Goal: Information Seeking & Learning: Find specific fact

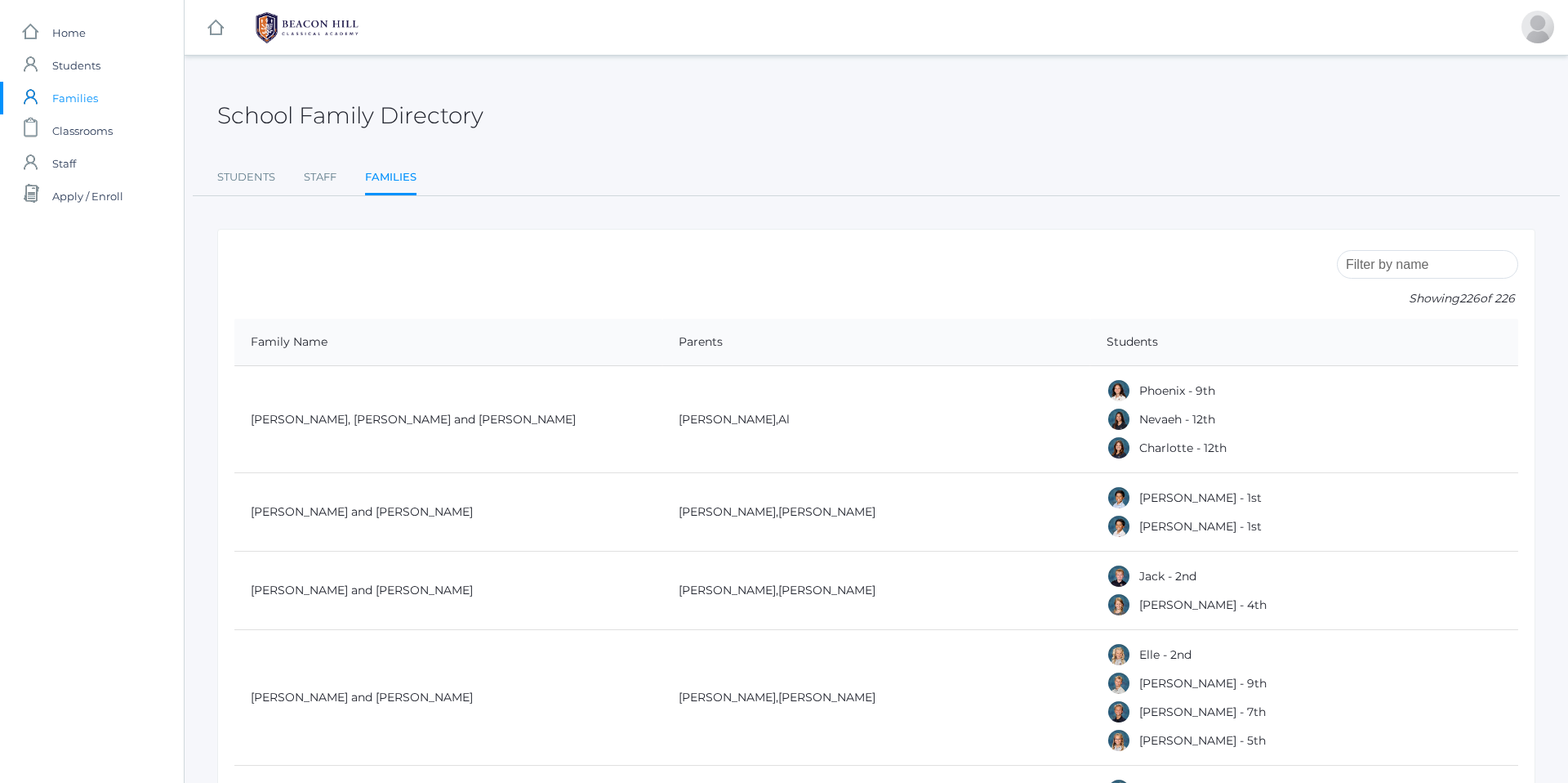
scroll to position [2009, 0]
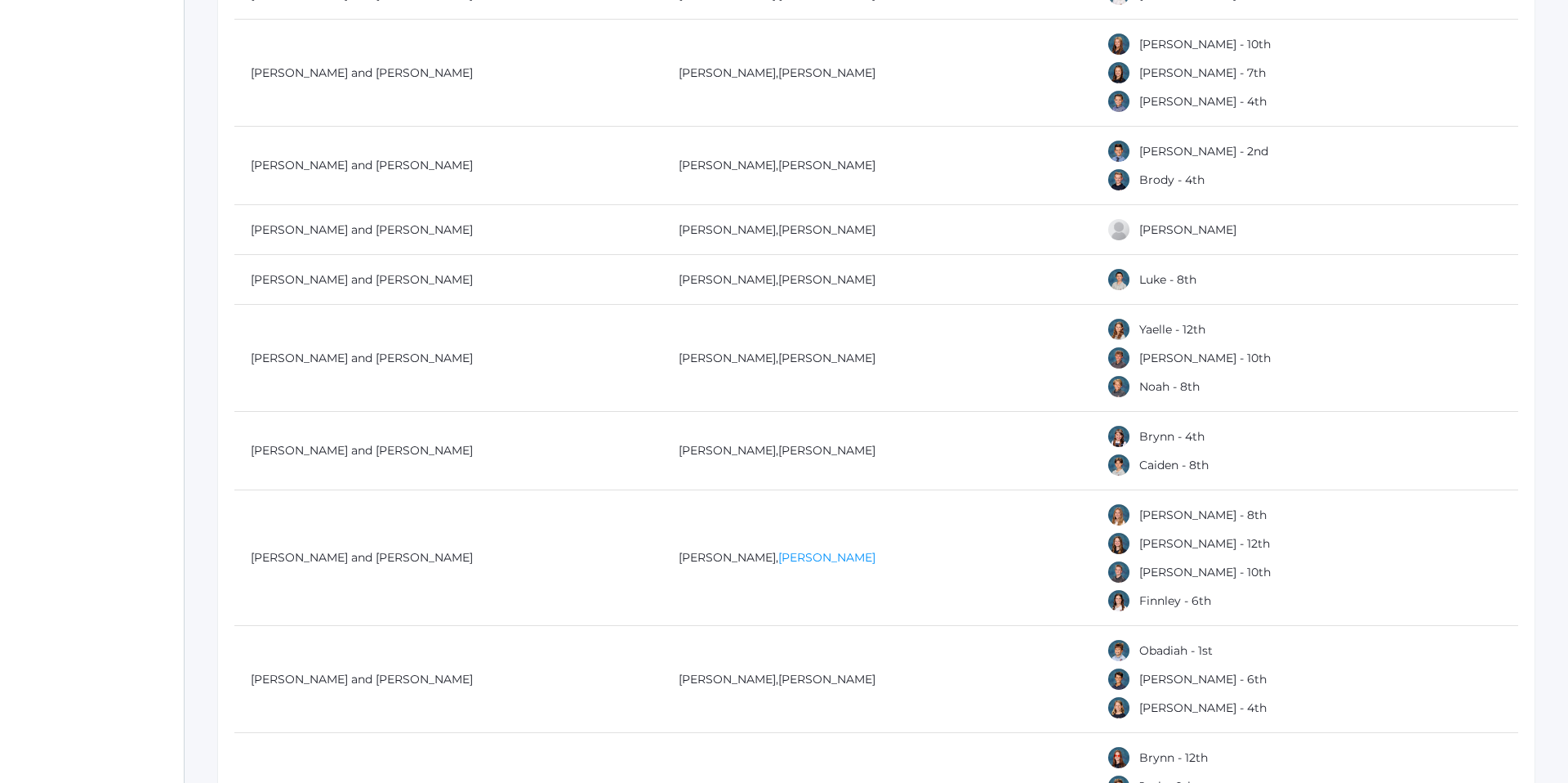
click at [779, 561] on link "[PERSON_NAME]" at bounding box center [827, 558] width 97 height 15
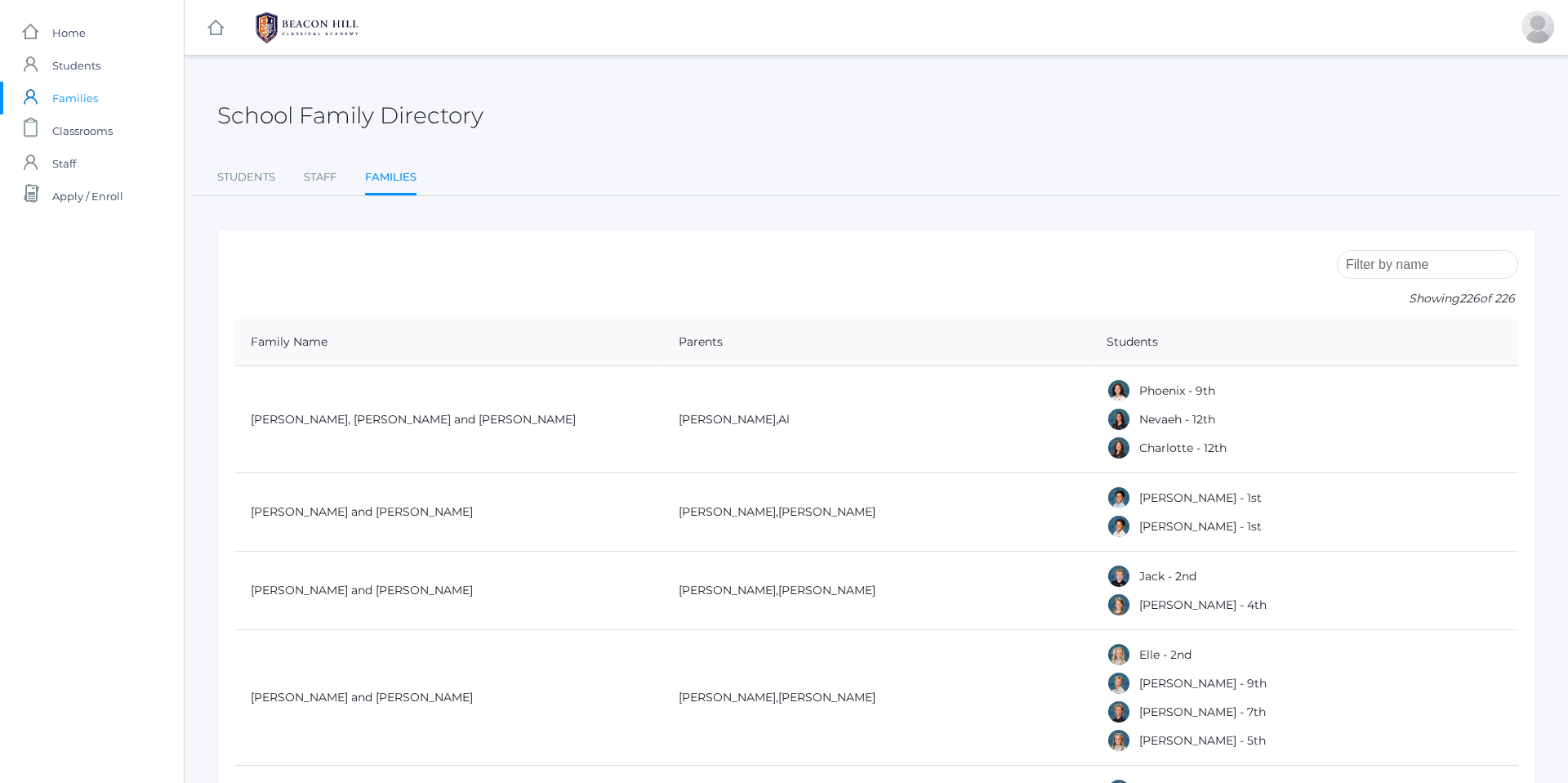
scroll to position [2009, 0]
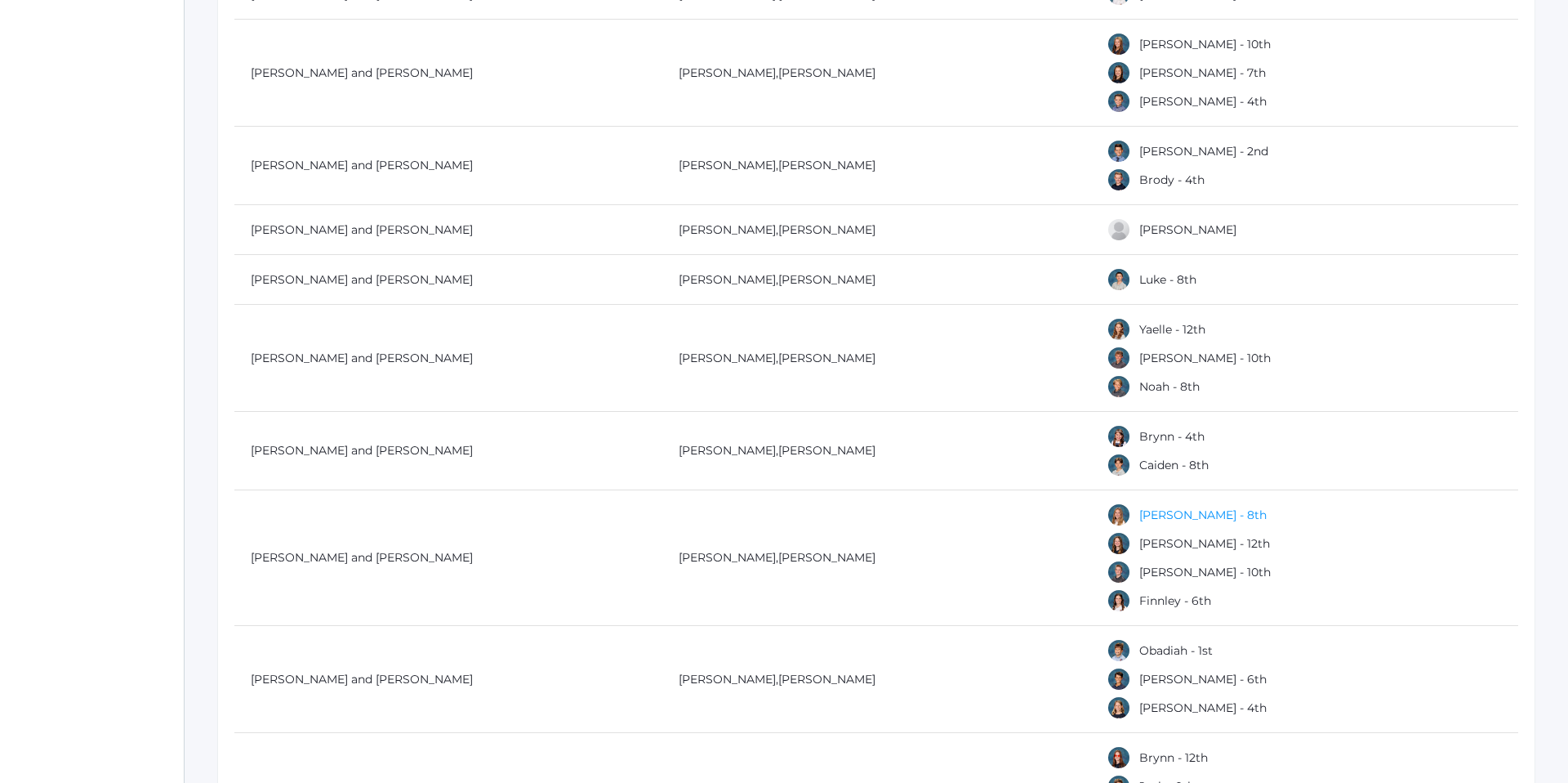
click at [1168, 515] on link "[PERSON_NAME] - 8th" at bounding box center [1203, 515] width 127 height 15
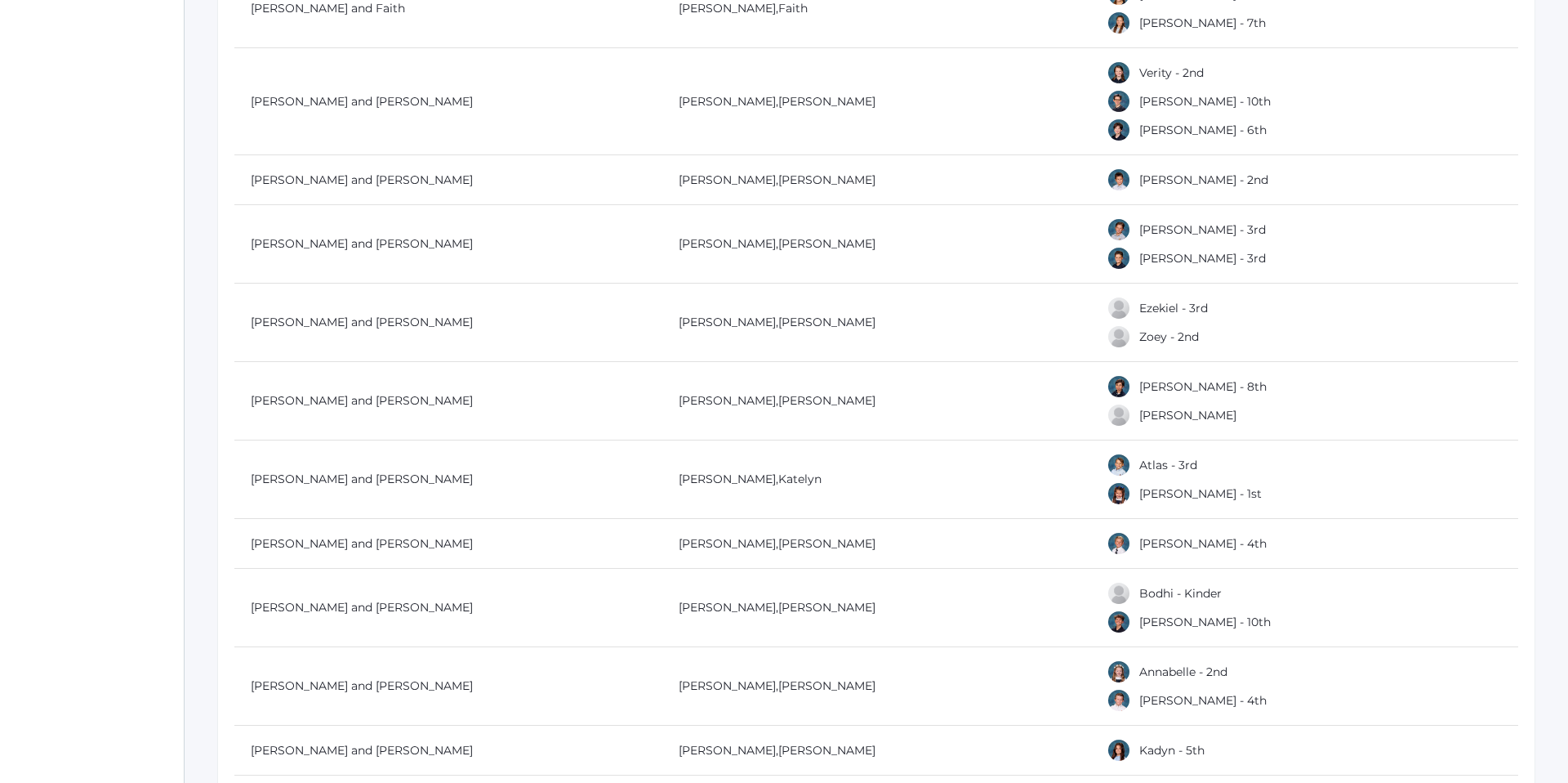
scroll to position [5730, 0]
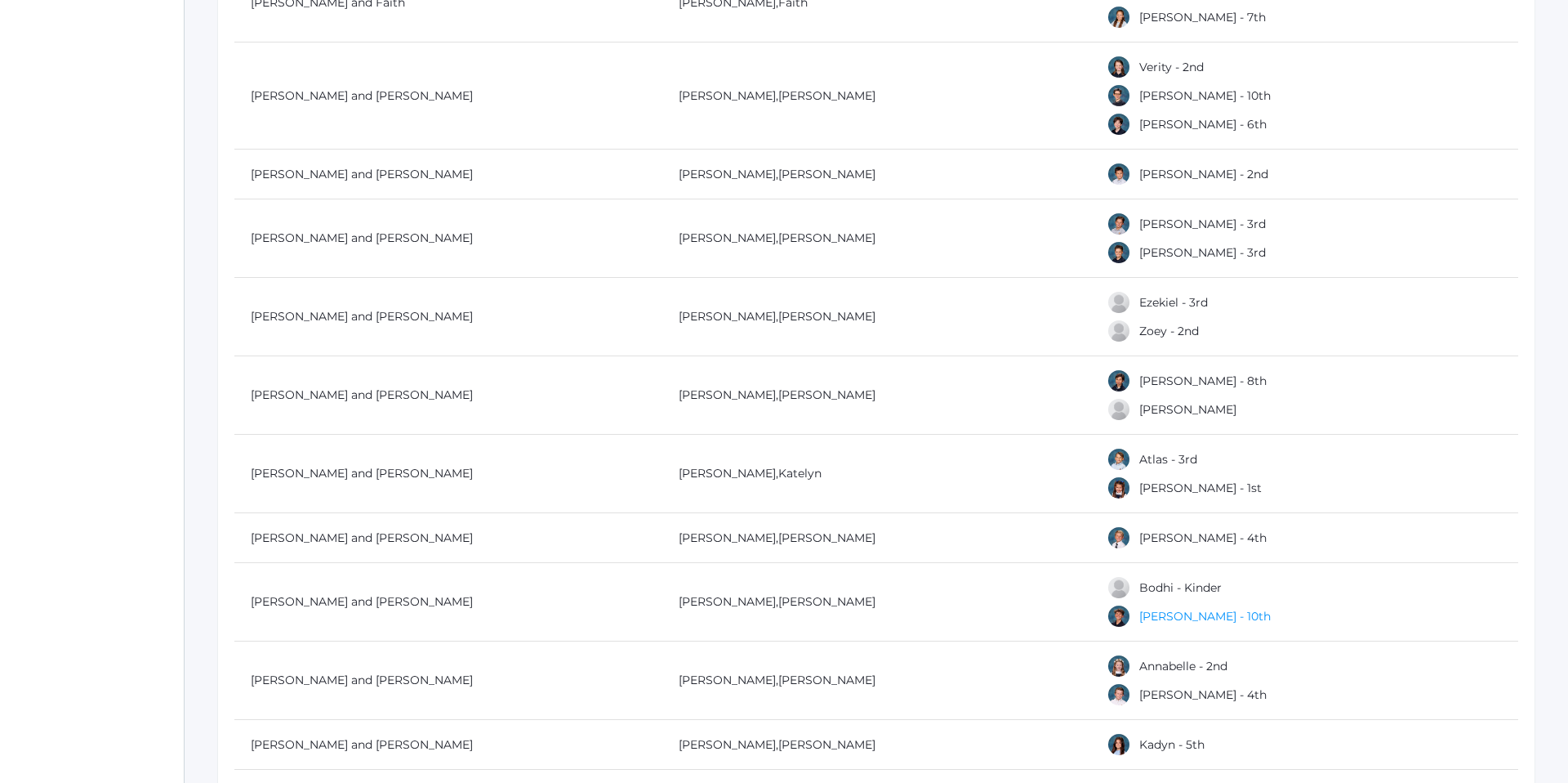
click at [1158, 619] on link "[PERSON_NAME] - 10th" at bounding box center [1205, 616] width 131 height 15
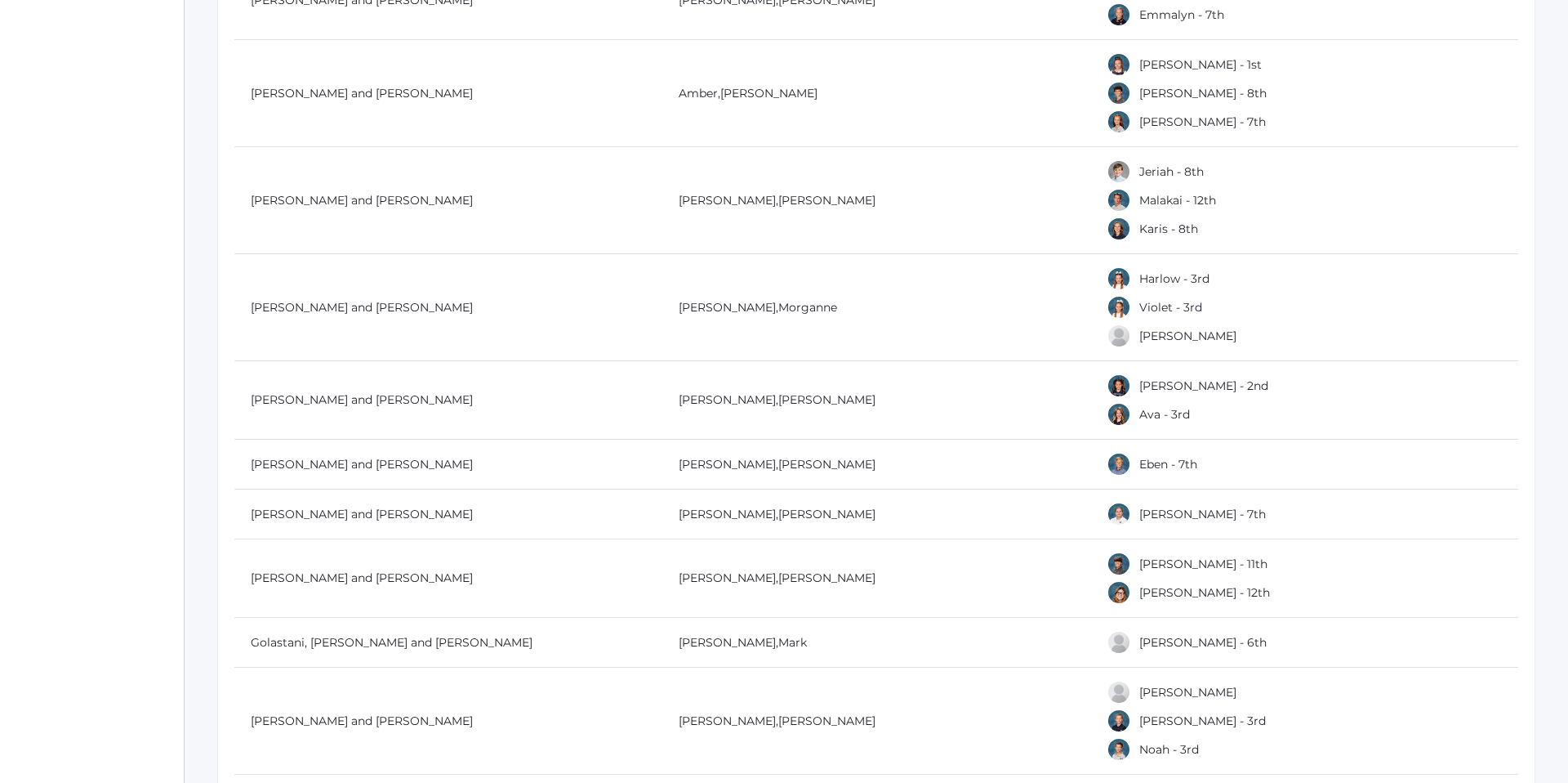
scroll to position [7380, 0]
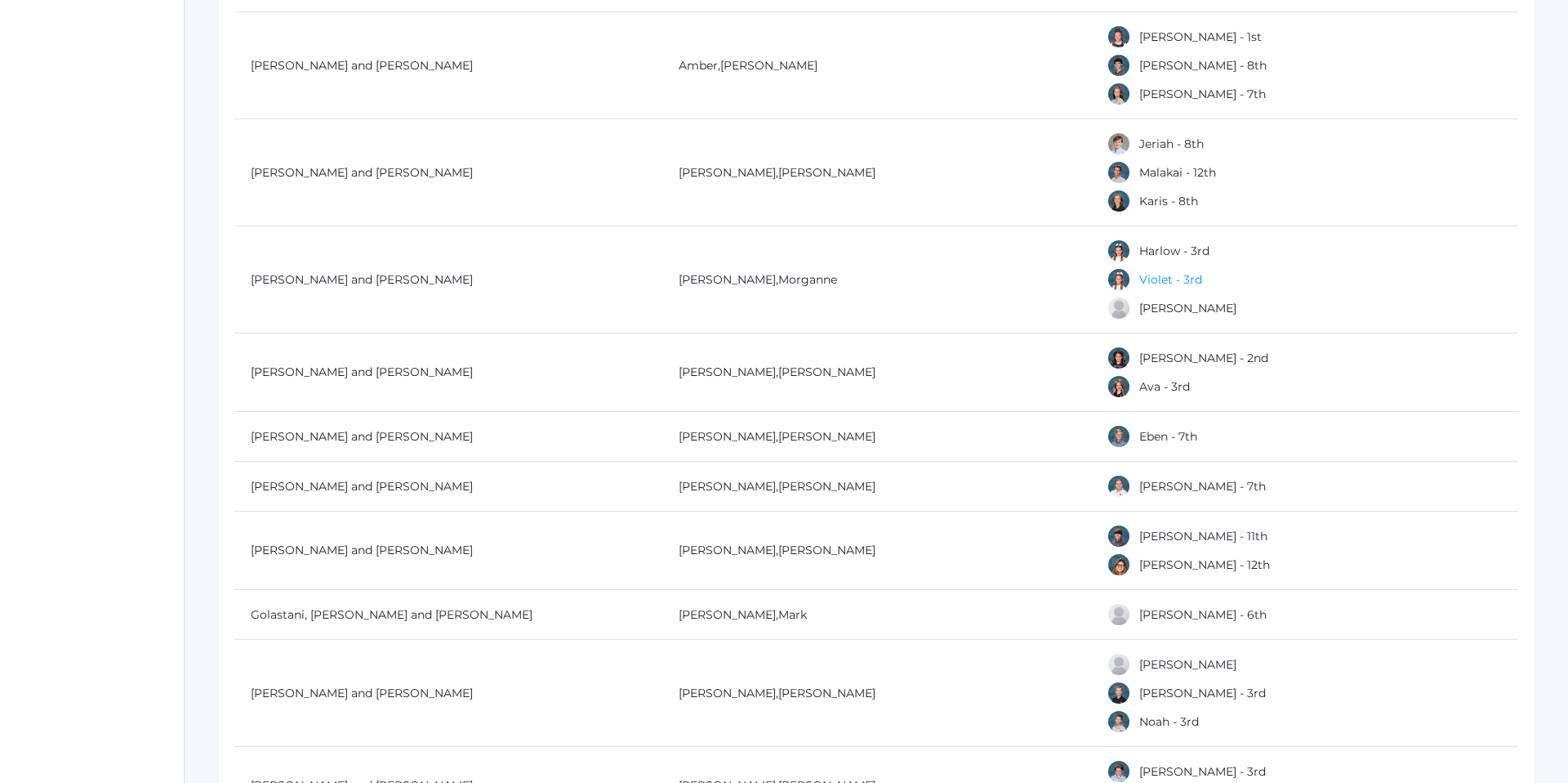
click at [1164, 277] on link "Violet - 3rd" at bounding box center [1171, 279] width 63 height 15
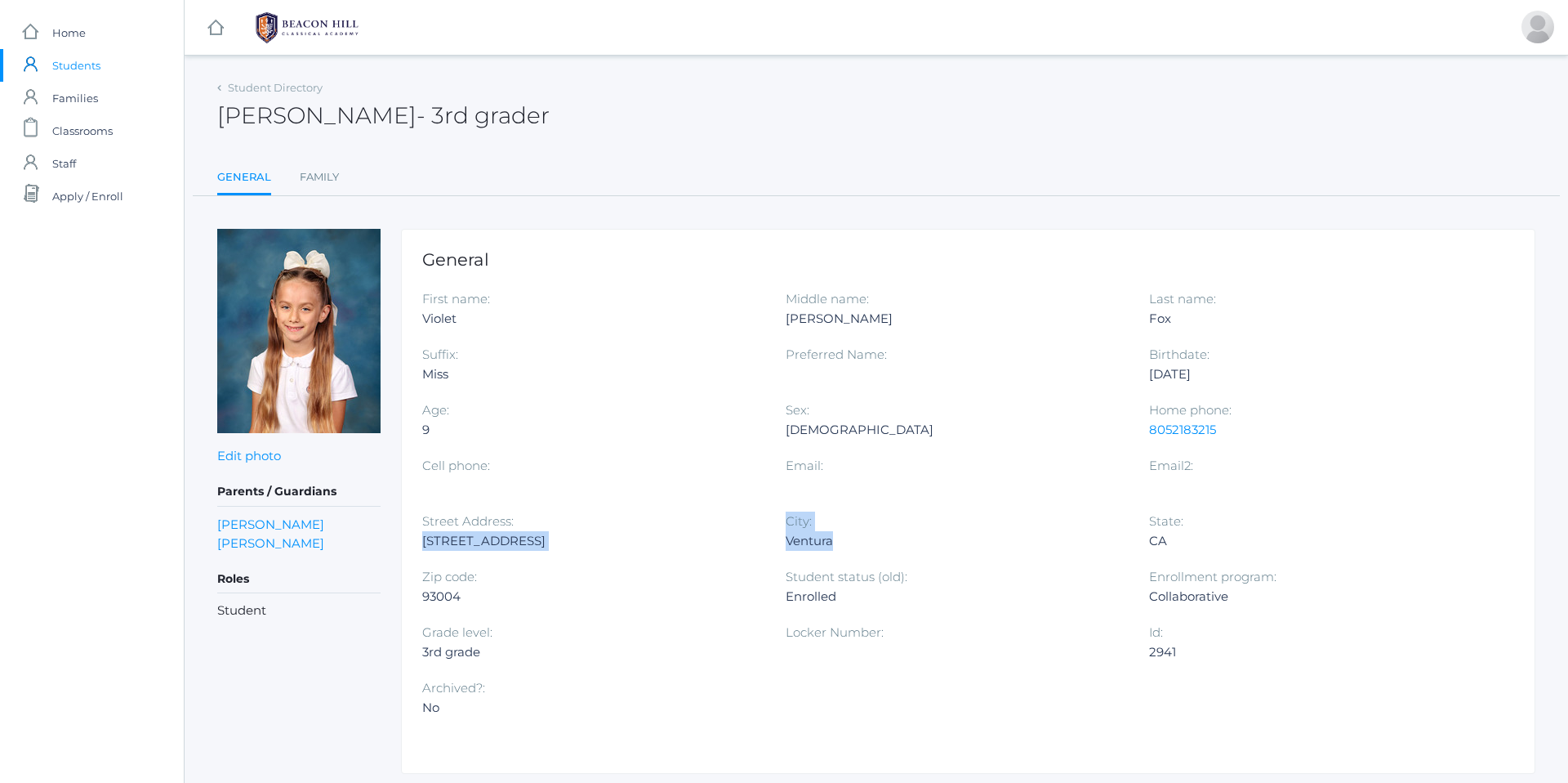
drag, startPoint x: 421, startPoint y: 538, endPoint x: 870, endPoint y: 551, distance: 449.2
click at [870, 551] on div "First name: [PERSON_NAME] Middle name: [PERSON_NAME] Last name: [PERSON_NAME] S…" at bounding box center [968, 511] width 1092 height 444
copy div "[STREET_ADDRESS]"
click at [57, 97] on span "Families" at bounding box center [74, 98] width 45 height 33
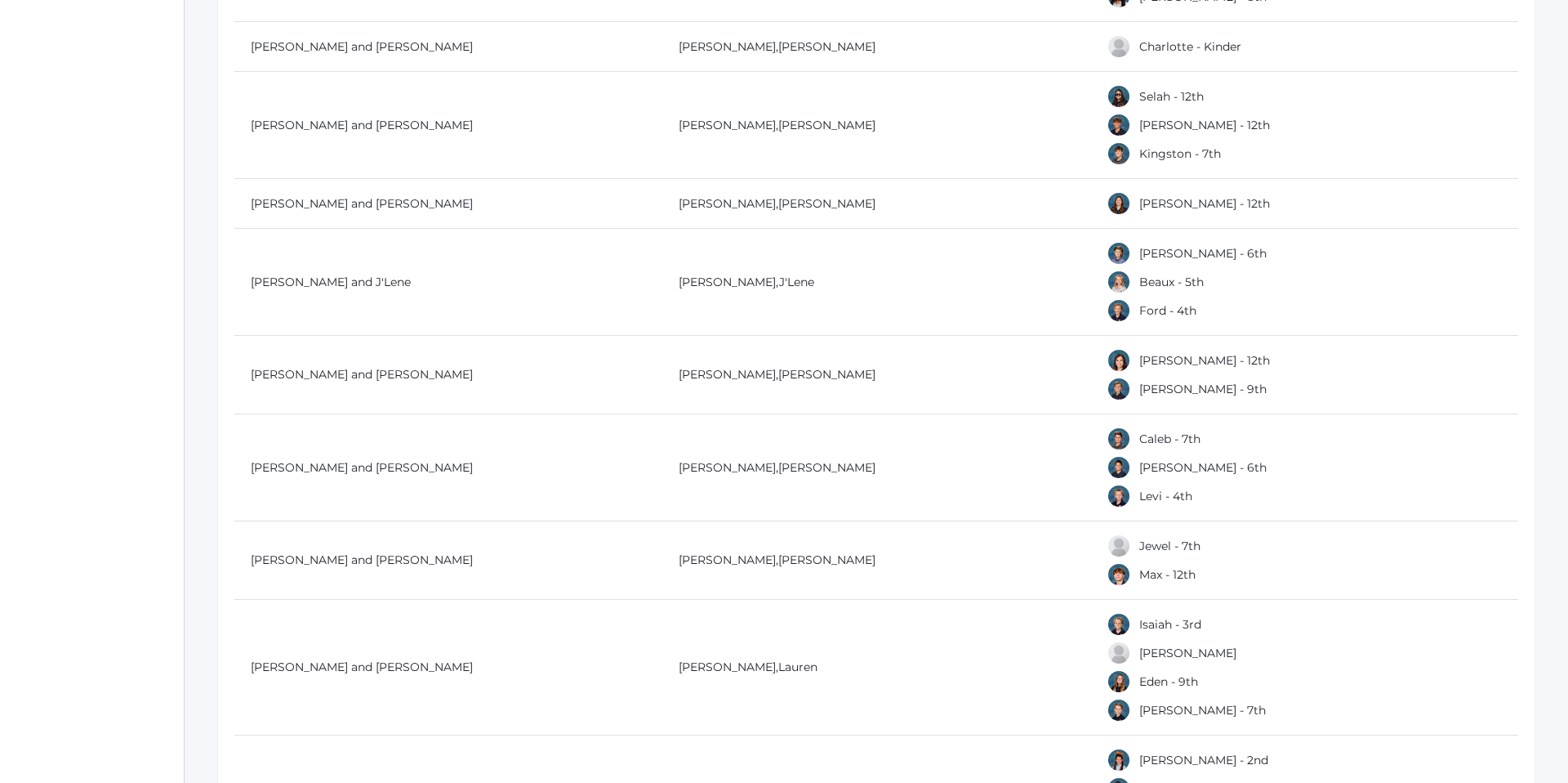
scroll to position [1126, 0]
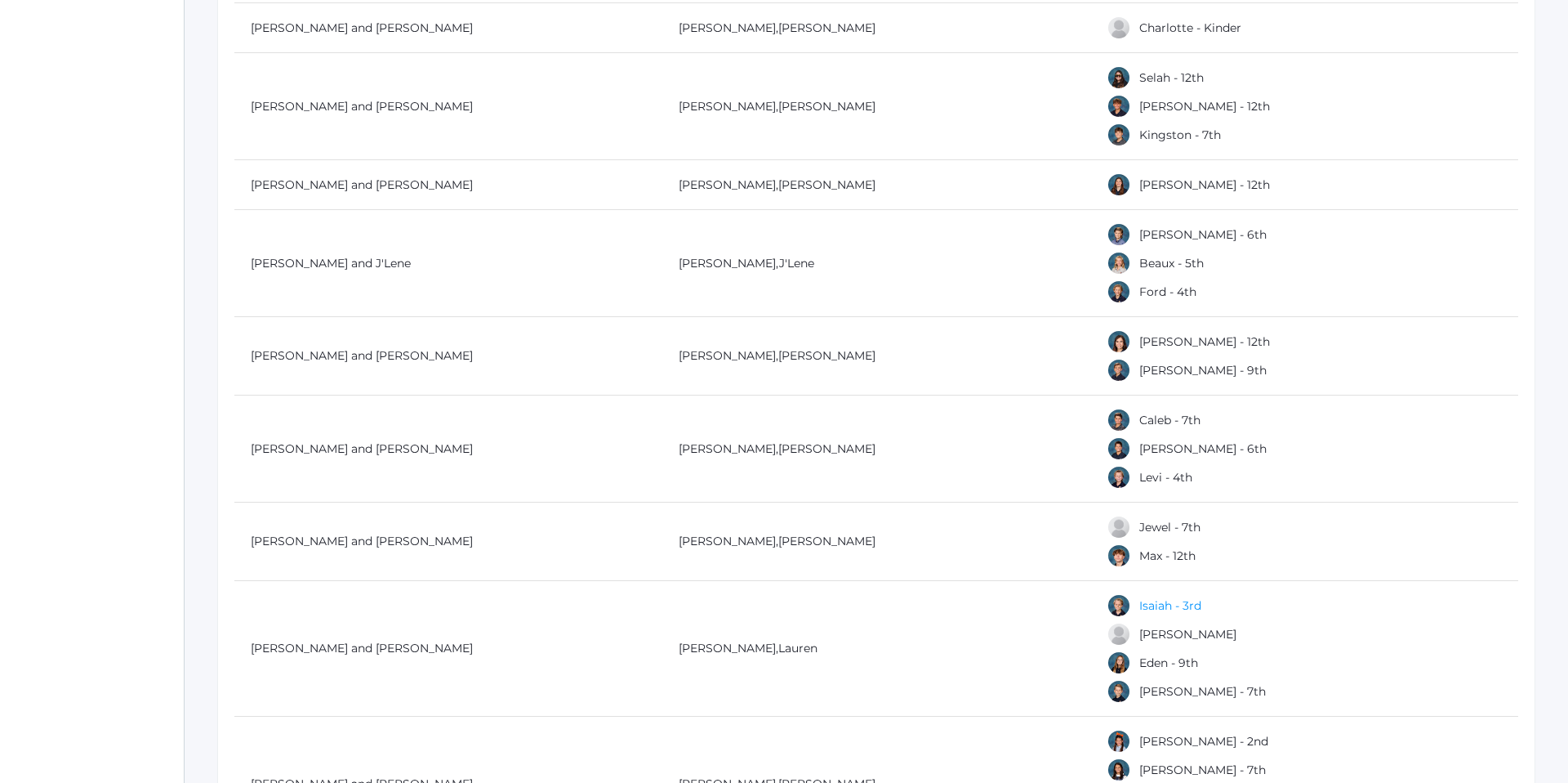
click at [1157, 604] on link "Isaiah - 3rd" at bounding box center [1170, 605] width 62 height 15
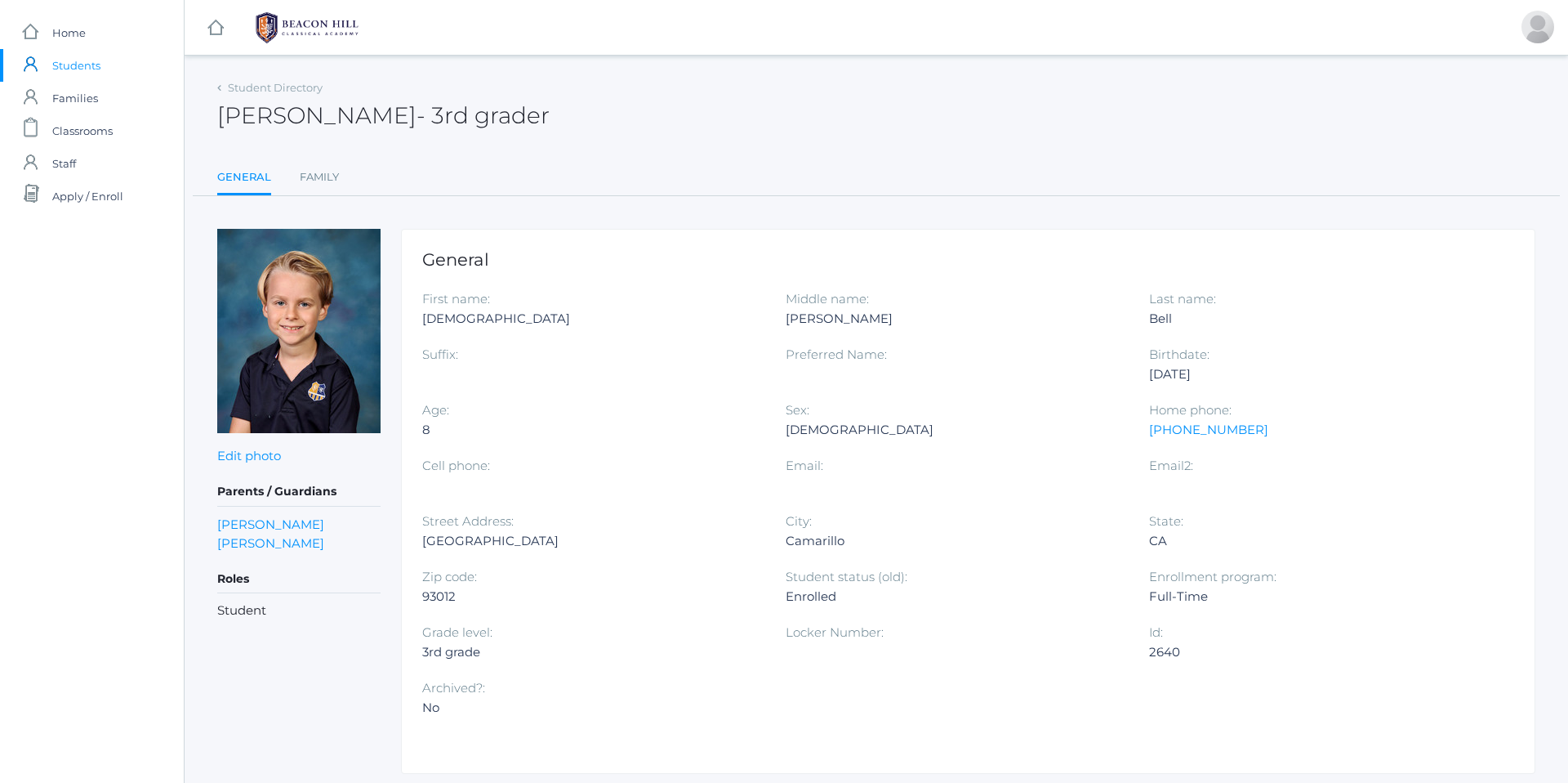
scroll to position [1126, 0]
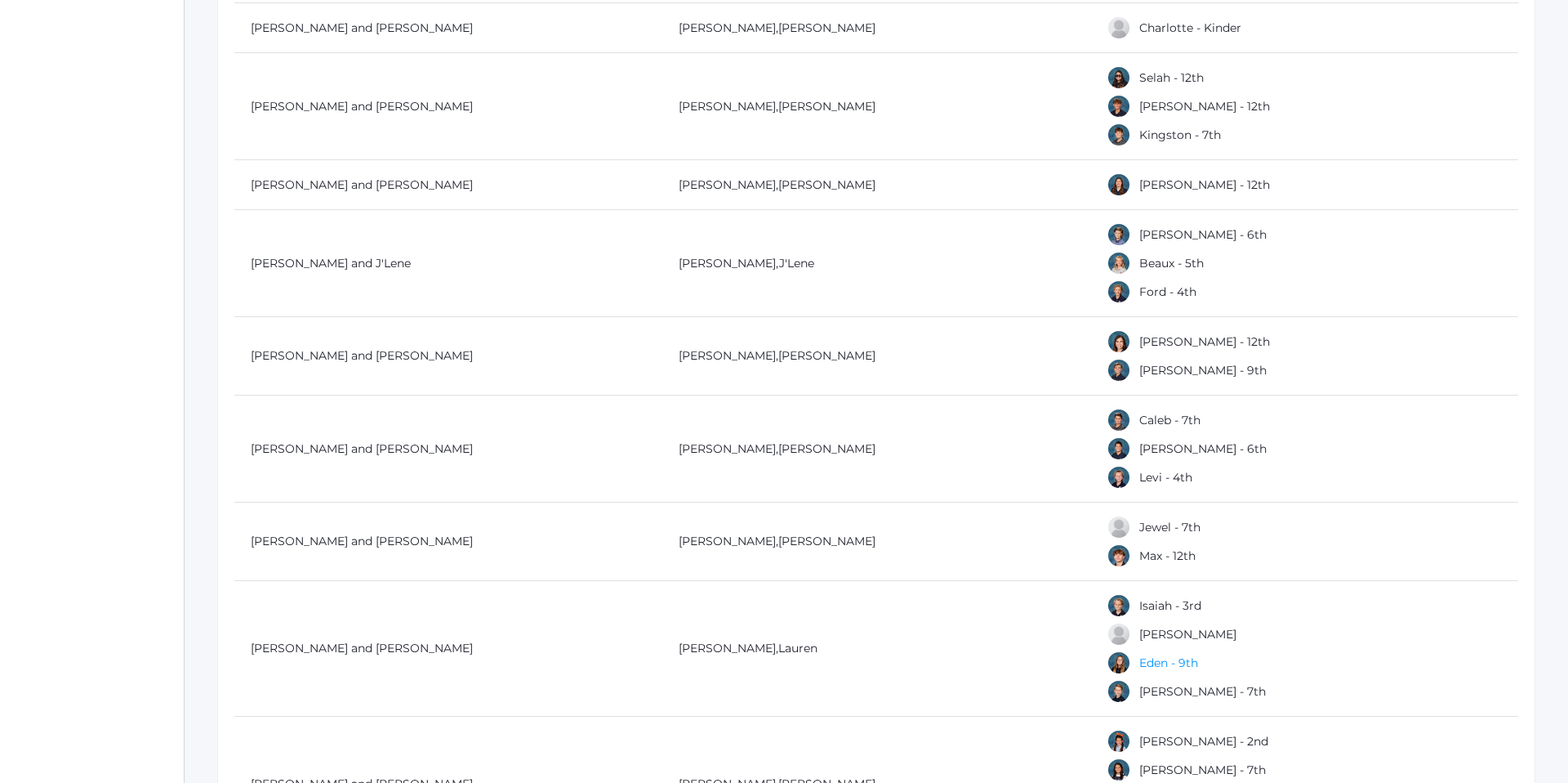
click at [1147, 666] on link "Eden - 9th" at bounding box center [1168, 662] width 59 height 15
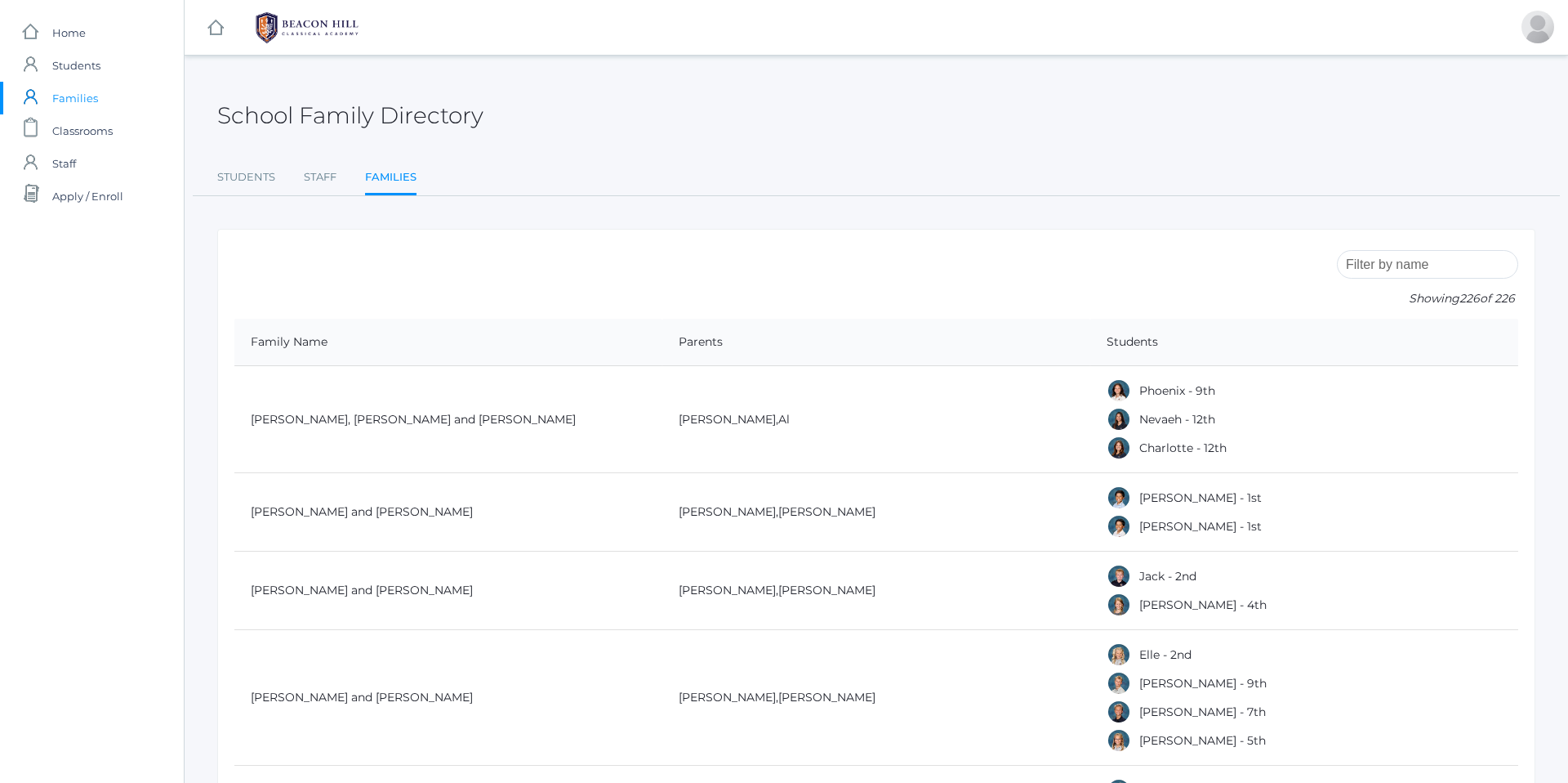
scroll to position [1126, 0]
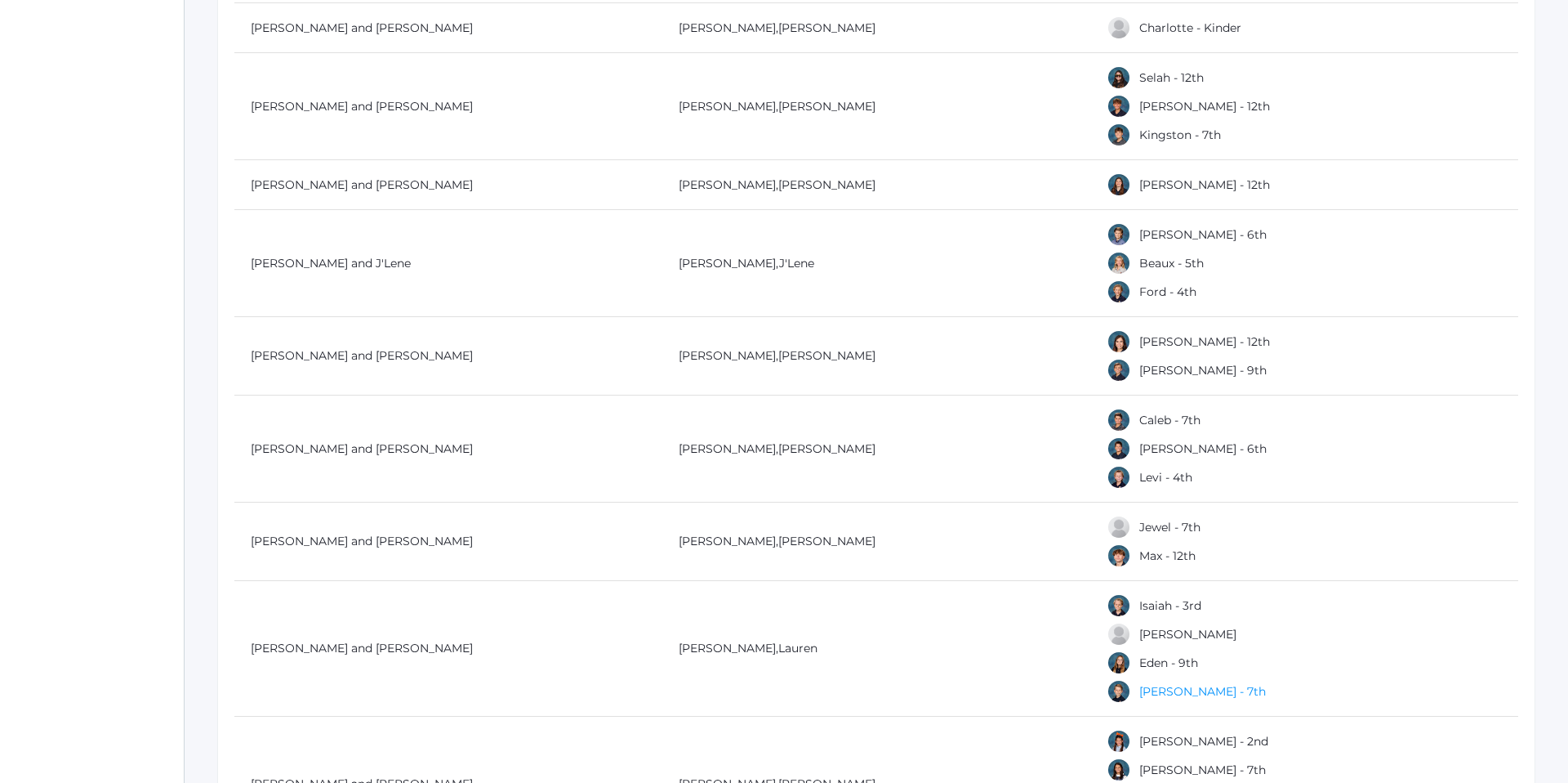
click at [1164, 689] on link "[PERSON_NAME] - 7th" at bounding box center [1202, 691] width 126 height 15
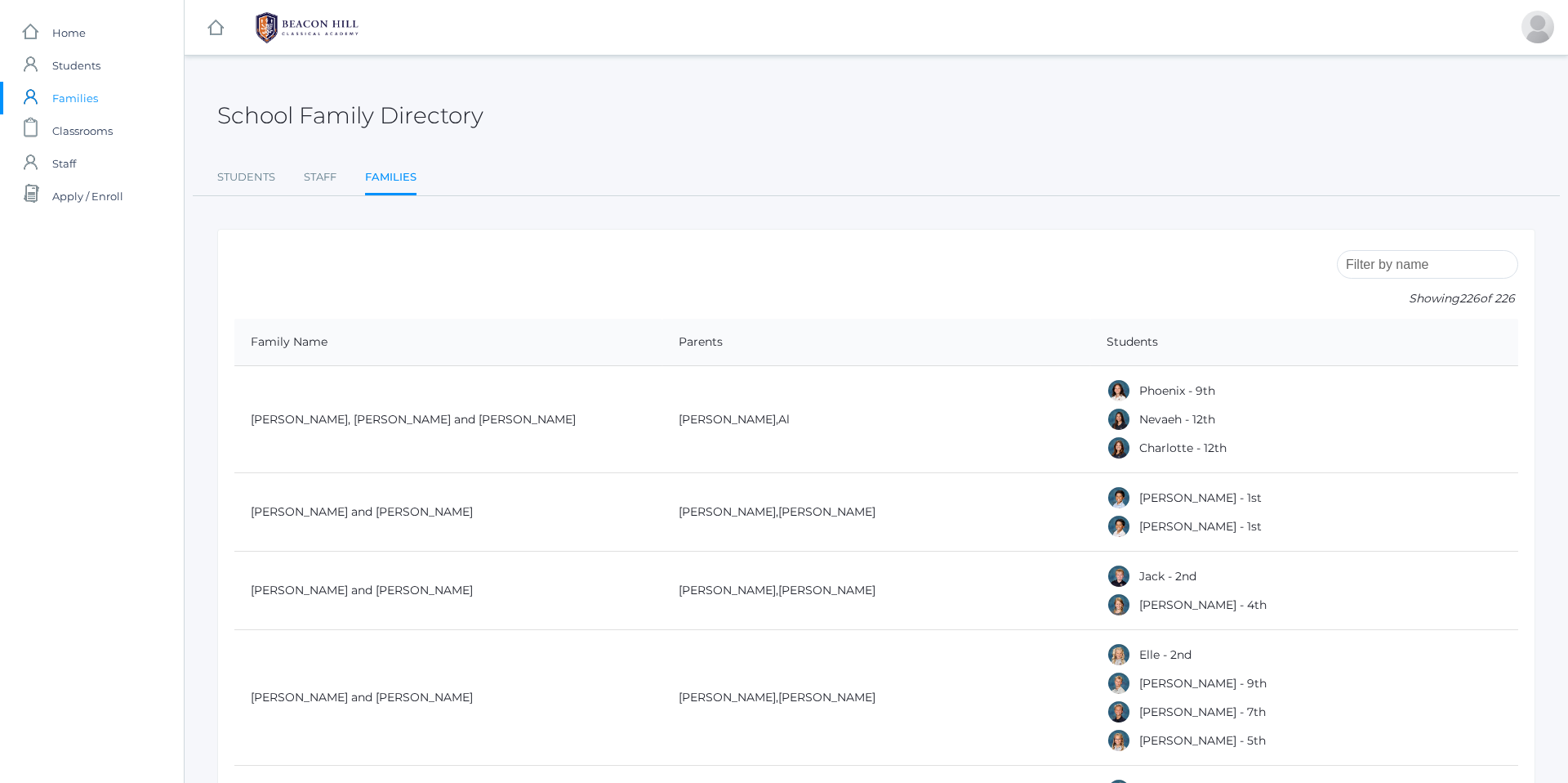
scroll to position [1126, 0]
